Goal: Task Accomplishment & Management: Use online tool/utility

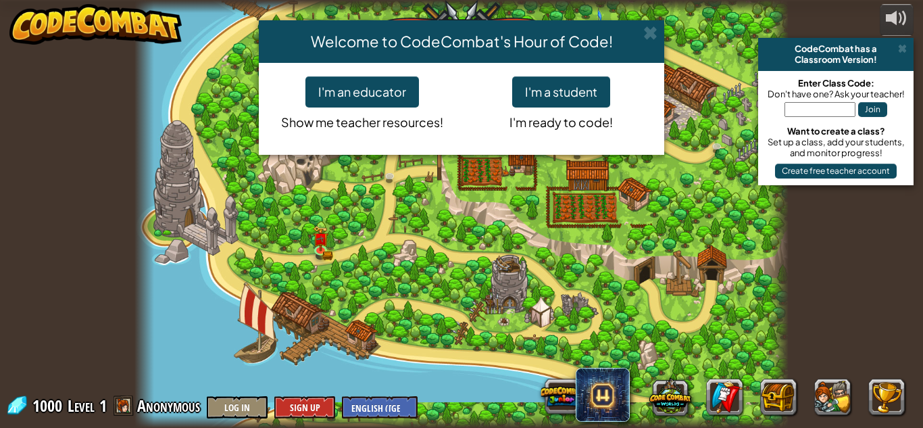
click at [902, 47] on div "Welcome to CodeCombat's Hour of Code! I'm an educator Show me teacher resources…" at bounding box center [461, 214] width 923 height 428
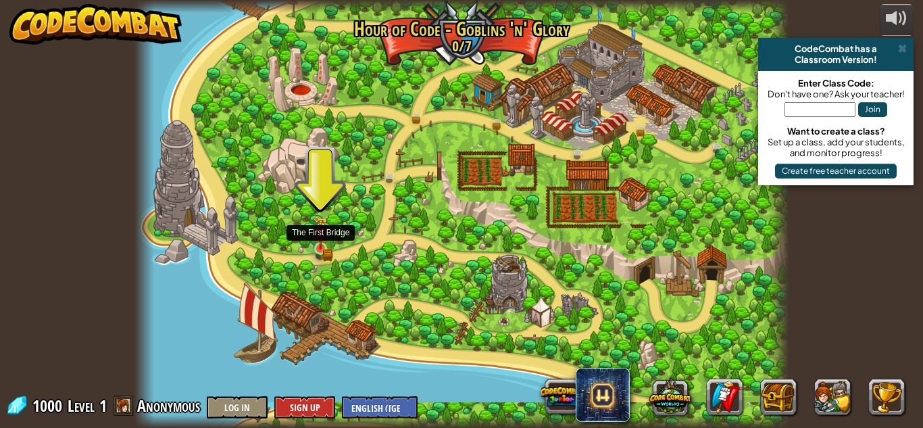
click at [327, 240] on img at bounding box center [321, 233] width 16 height 34
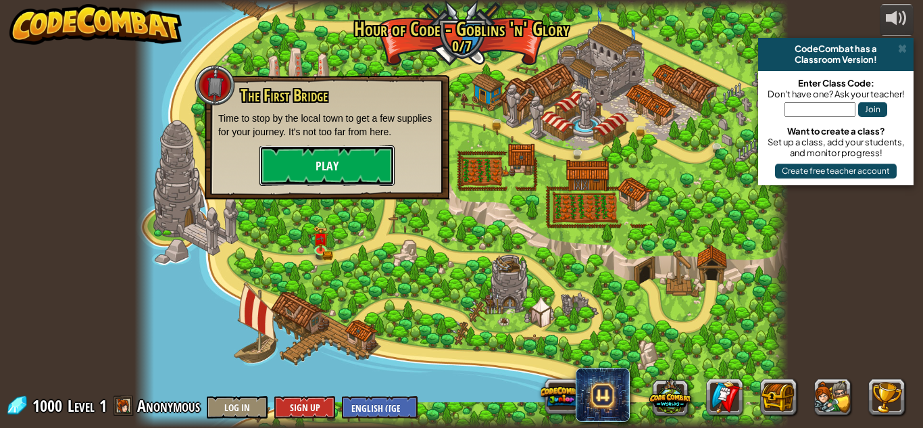
click at [325, 180] on button "Play" at bounding box center [327, 165] width 135 height 41
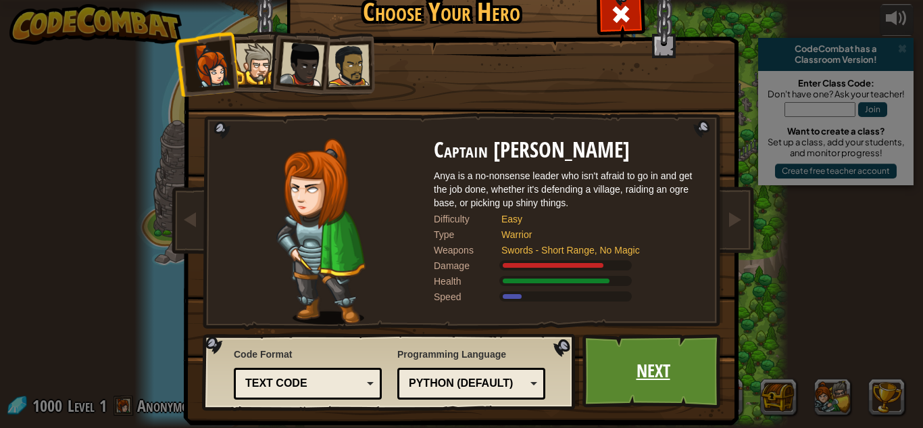
click at [607, 374] on link "Next" at bounding box center [653, 371] width 141 height 74
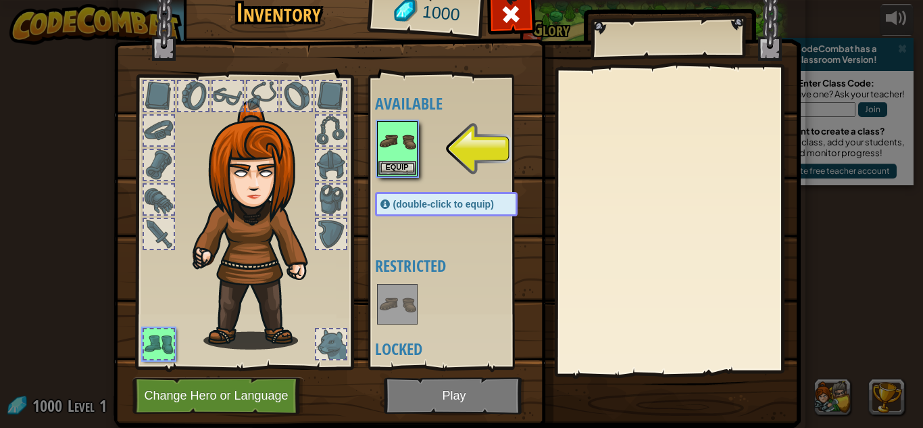
click at [399, 177] on div at bounding box center [460, 148] width 170 height 59
click at [397, 170] on button "Equip" at bounding box center [398, 167] width 38 height 14
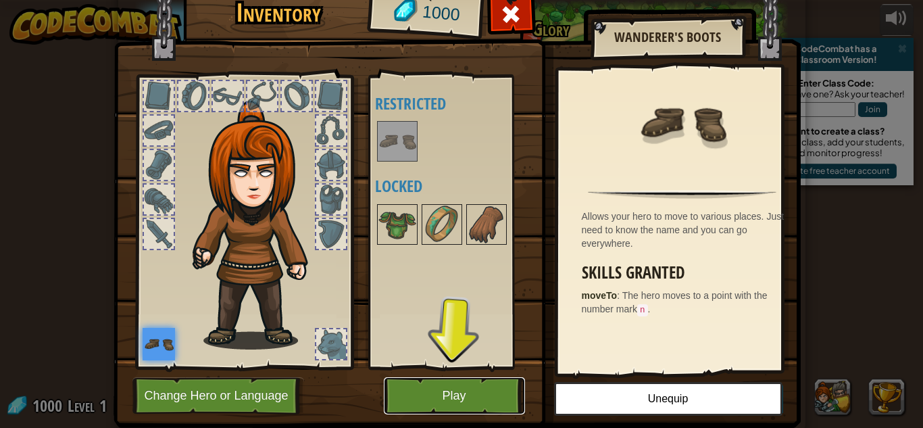
click at [460, 385] on button "Play" at bounding box center [454, 395] width 141 height 37
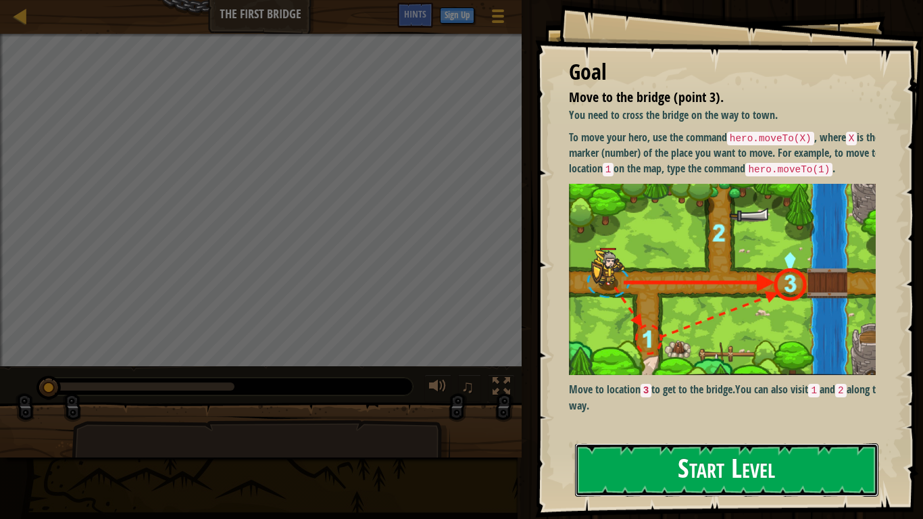
click at [644, 427] on button "Start Level" at bounding box center [727, 469] width 304 height 53
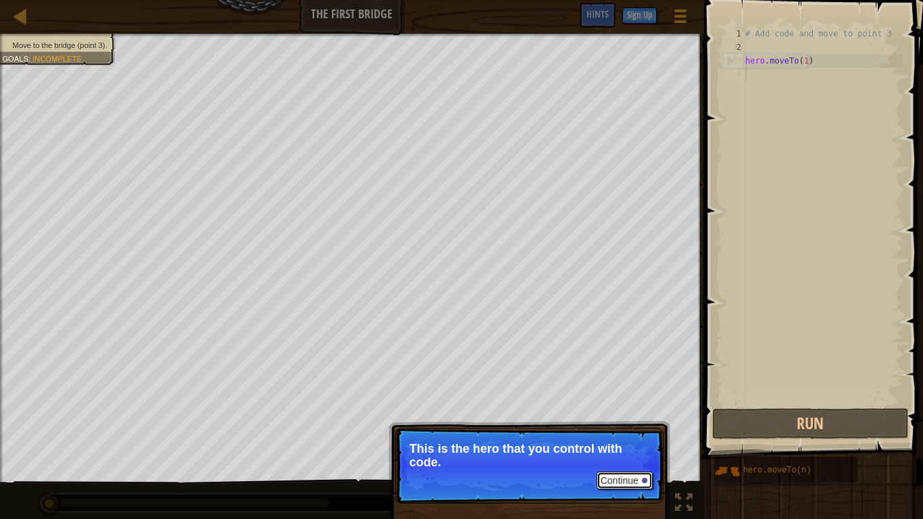
click at [630, 427] on button "Continue" at bounding box center [625, 481] width 56 height 18
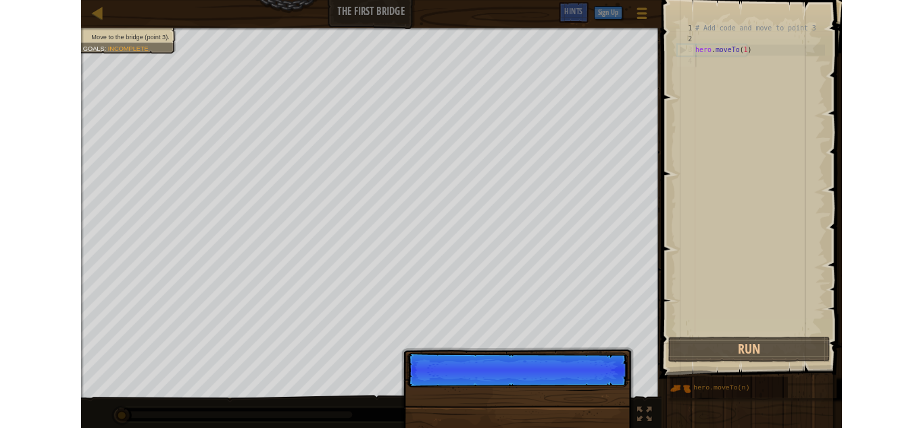
scroll to position [6, 0]
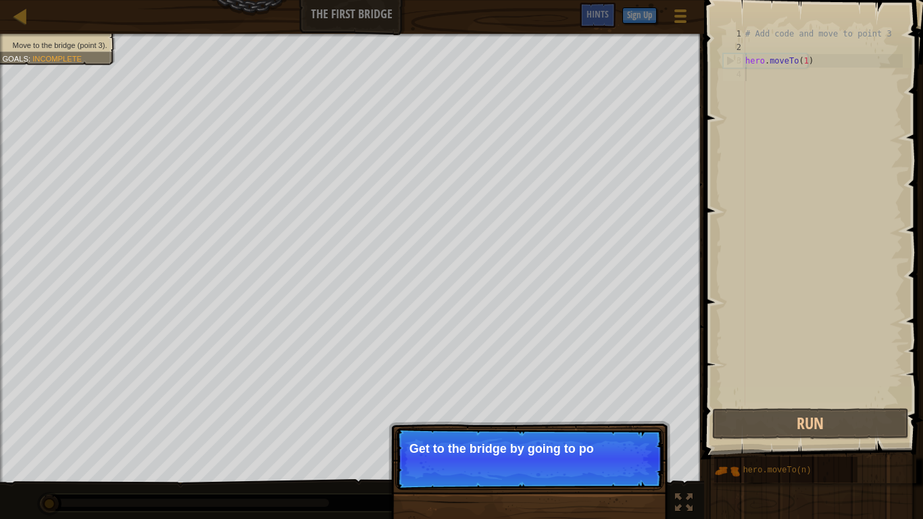
click at [567, 427] on div "Continue Get to the bridge by going to po" at bounding box center [530, 528] width 282 height 200
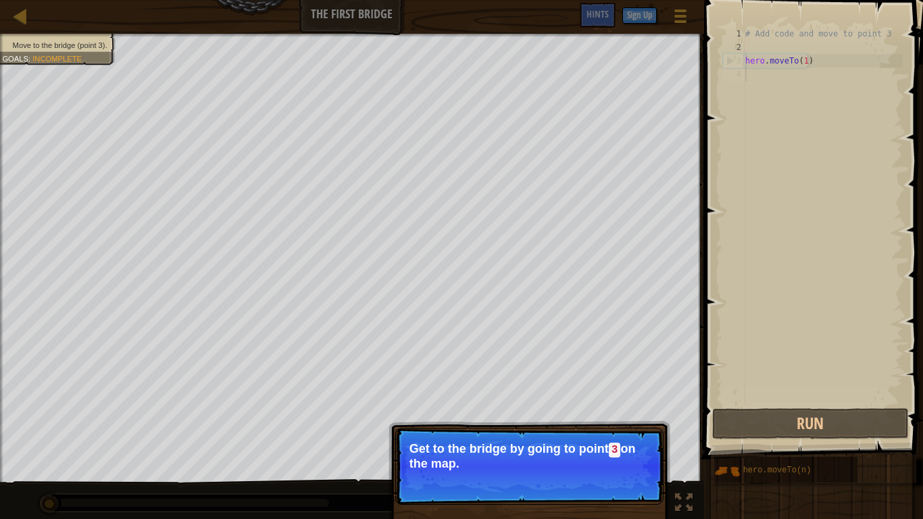
click at [610, 427] on button "Continue" at bounding box center [625, 482] width 56 height 18
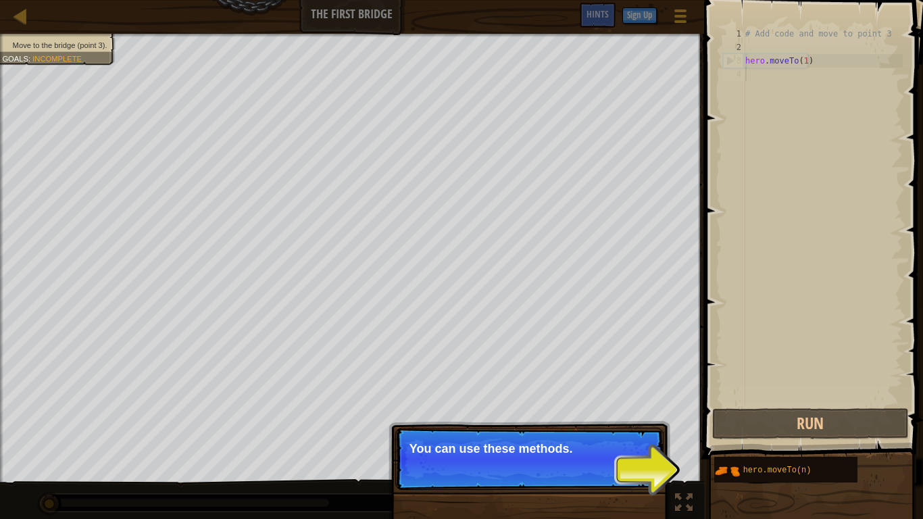
click at [613, 427] on p "Continue You can use these methods." at bounding box center [529, 459] width 268 height 62
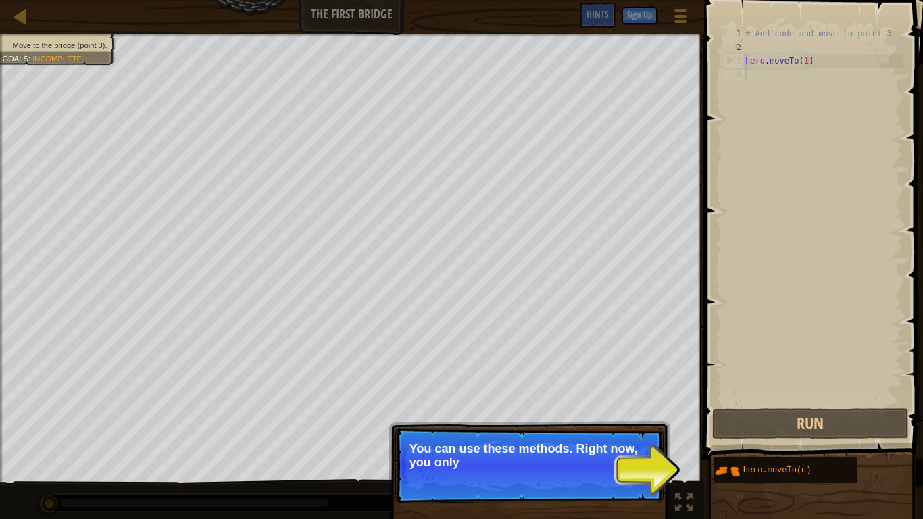
click at [613, 427] on p "Continue You can use these methods. Right now, you only" at bounding box center [529, 466] width 268 height 76
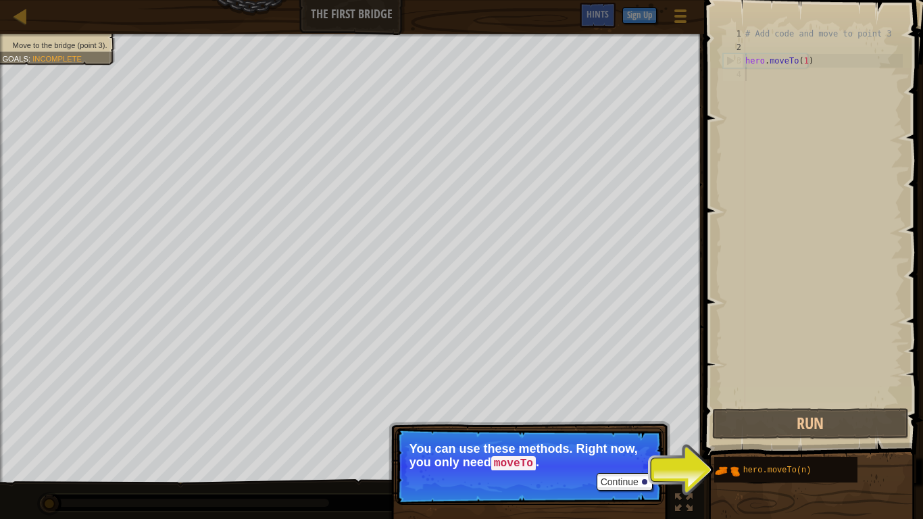
click at [540, 427] on p "You can use these methods. Right now, you only need moveTo ." at bounding box center [530, 456] width 240 height 28
click at [622, 427] on button "Continue" at bounding box center [625, 482] width 56 height 18
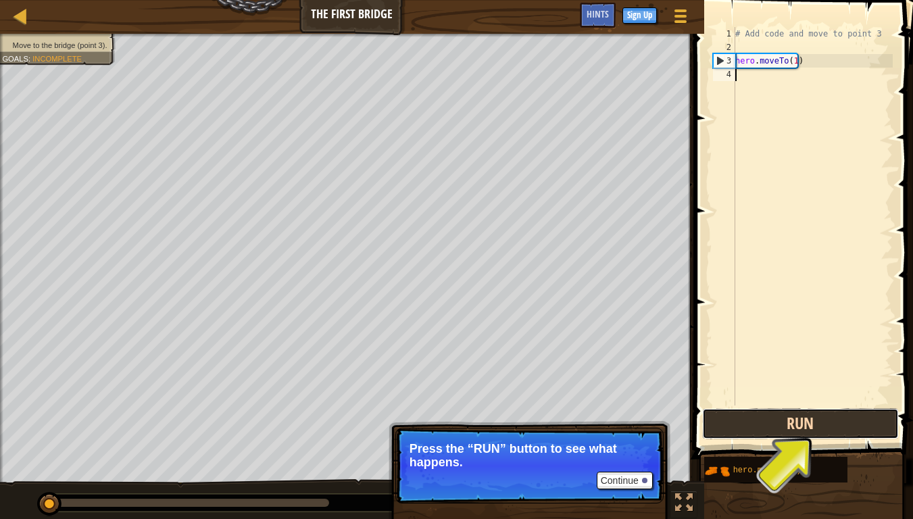
click at [855, 427] on button "Run" at bounding box center [800, 423] width 197 height 31
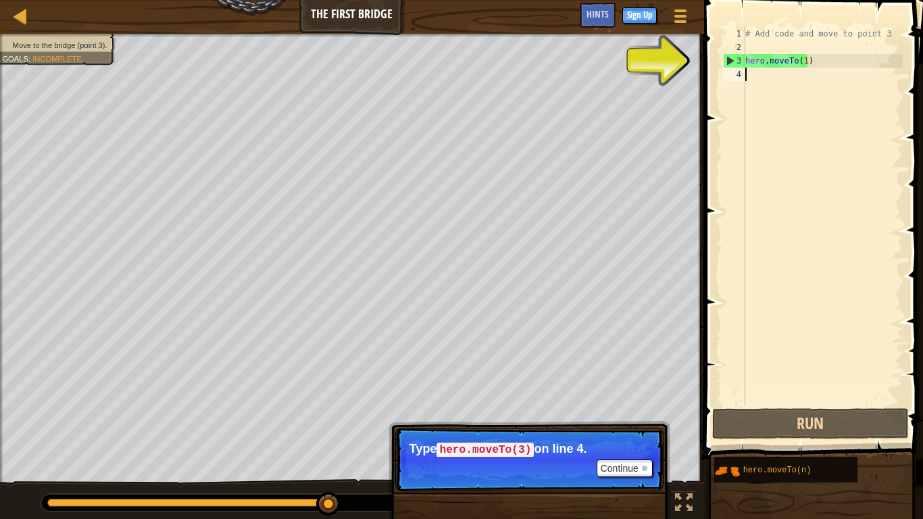
type textarea "`"
